Goal: Transaction & Acquisition: Register for event/course

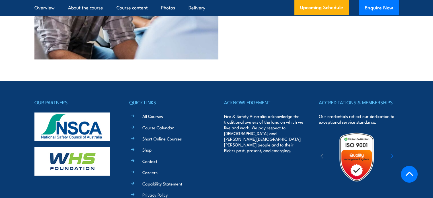
scroll to position [1679, 0]
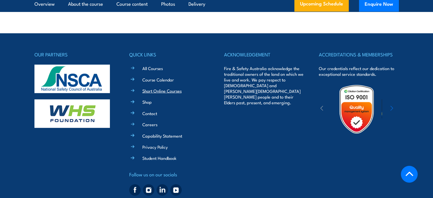
click at [158, 94] on link "Short Online Courses" at bounding box center [161, 91] width 39 height 6
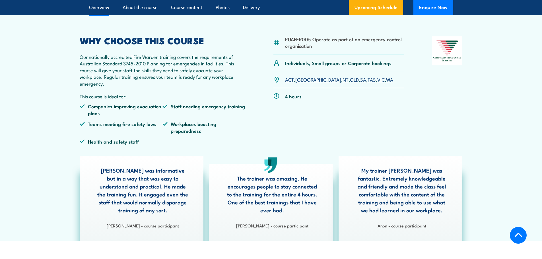
scroll to position [171, 0]
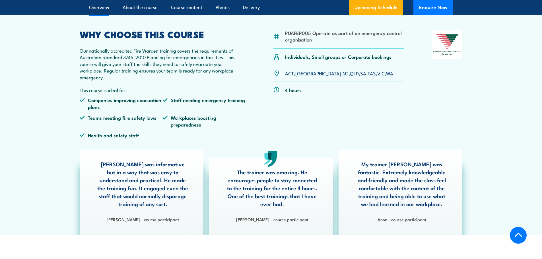
click at [377, 74] on link "VIC" at bounding box center [380, 73] width 7 height 7
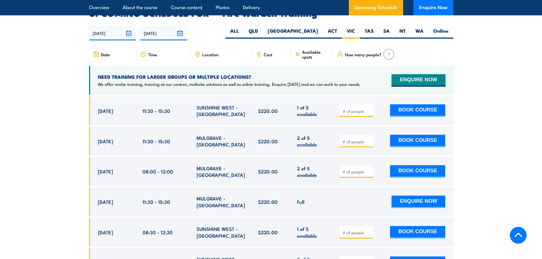
scroll to position [1058, 0]
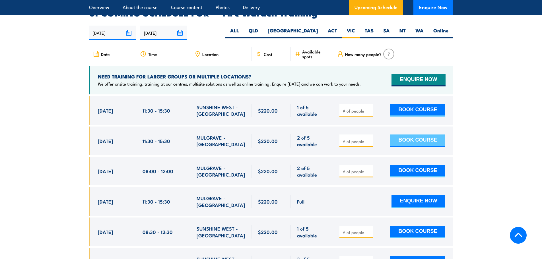
click at [412, 135] on button "BOOK COURSE" at bounding box center [417, 141] width 55 height 13
type input "2"
click at [407, 135] on button "BOOK COURSE" at bounding box center [417, 141] width 55 height 13
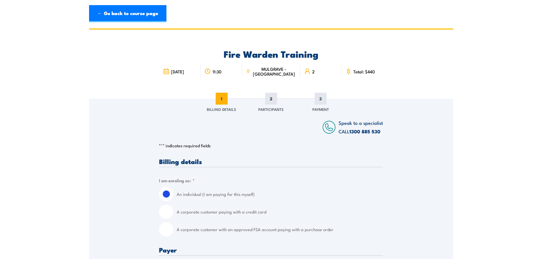
click at [265, 213] on label "A corporate customer paying with a credit card" at bounding box center [280, 212] width 206 height 14
click at [173, 213] on input "A corporate customer paying with a credit card" at bounding box center [166, 212] width 14 height 14
radio input "true"
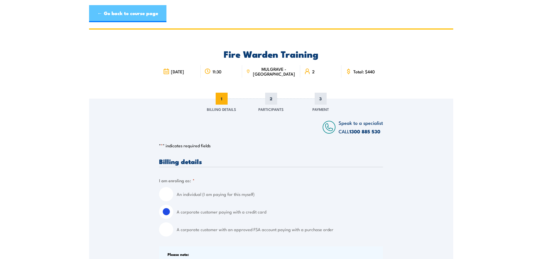
click at [129, 11] on link "← Go back to course page" at bounding box center [127, 13] width 77 height 17
